Goal: Information Seeking & Learning: Find specific fact

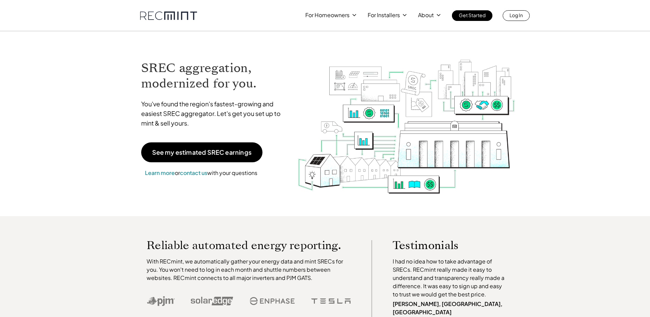
click at [393, 14] on p "For Installers" at bounding box center [384, 15] width 32 height 10
click at [399, 16] on p "For Installers" at bounding box center [384, 15] width 32 height 10
click at [397, 16] on p "For Installers" at bounding box center [384, 15] width 32 height 10
click at [402, 13] on icon at bounding box center [405, 15] width 6 height 6
click at [405, 14] on icon at bounding box center [405, 15] width 6 height 6
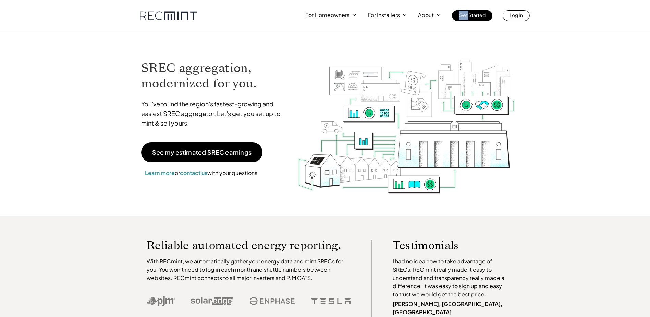
click at [405, 14] on icon at bounding box center [405, 15] width 6 height 6
drag, startPoint x: 405, startPoint y: 14, endPoint x: 397, endPoint y: 19, distance: 9.9
click at [397, 19] on p "For Installers" at bounding box center [384, 15] width 32 height 10
click at [395, 16] on p "For Installers" at bounding box center [384, 15] width 32 height 10
click at [393, 15] on p "For Installers" at bounding box center [384, 15] width 32 height 10
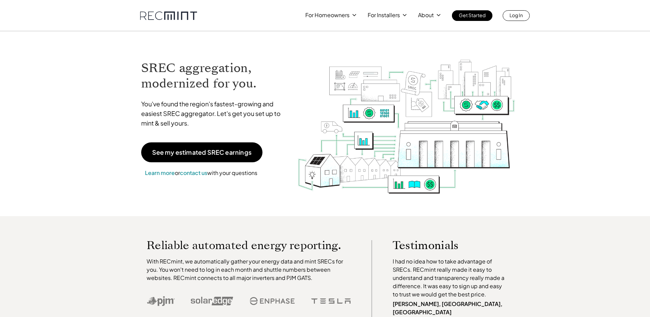
click at [391, 18] on p "For Installers" at bounding box center [384, 15] width 32 height 10
click at [387, 42] on p "SREC pricing" at bounding box center [385, 42] width 32 height 7
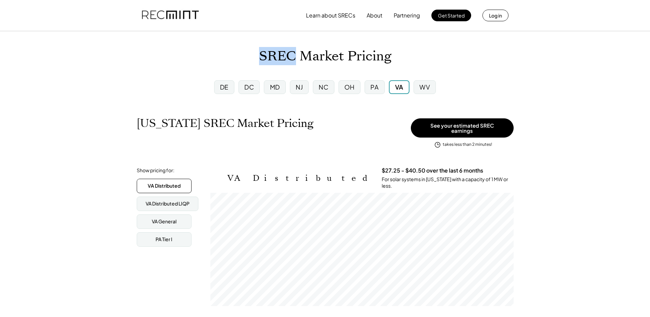
drag, startPoint x: 297, startPoint y: 58, endPoint x: 262, endPoint y: 56, distance: 35.4
click at [262, 56] on h1 "SREC Market Pricing" at bounding box center [325, 56] width 132 height 16
drag, startPoint x: 262, startPoint y: 56, endPoint x: 226, endPoint y: 66, distance: 37.5
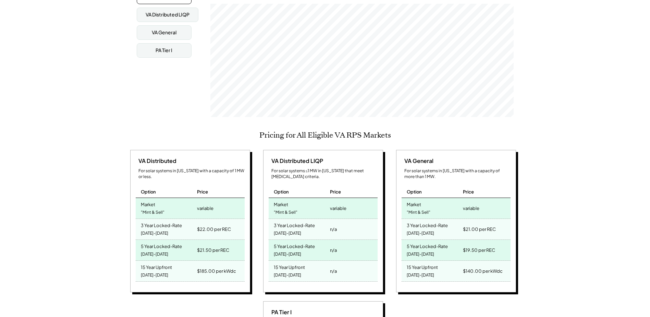
scroll to position [206, 0]
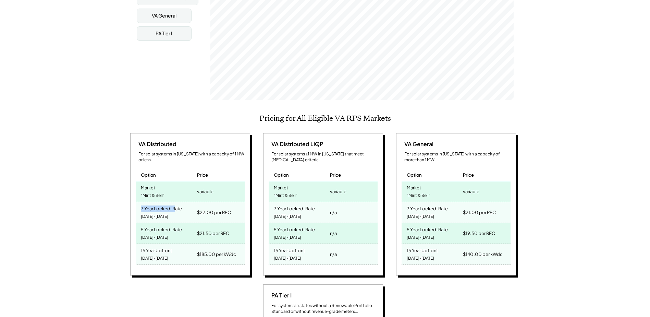
drag, startPoint x: 140, startPoint y: 197, endPoint x: 175, endPoint y: 208, distance: 35.8
click at [175, 208] on div "3 Year Locked-Rate [DATE]-[DATE]" at bounding box center [166, 212] width 60 height 21
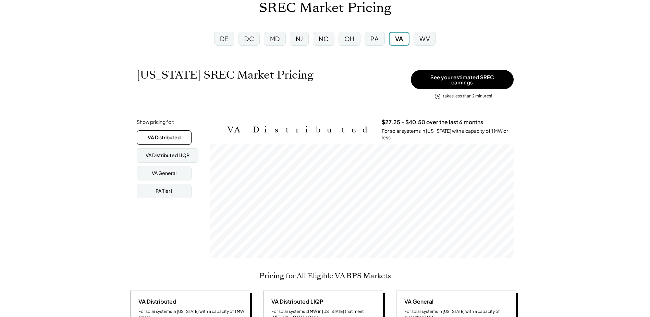
scroll to position [0, 0]
